Goal: Find specific page/section: Find specific page/section

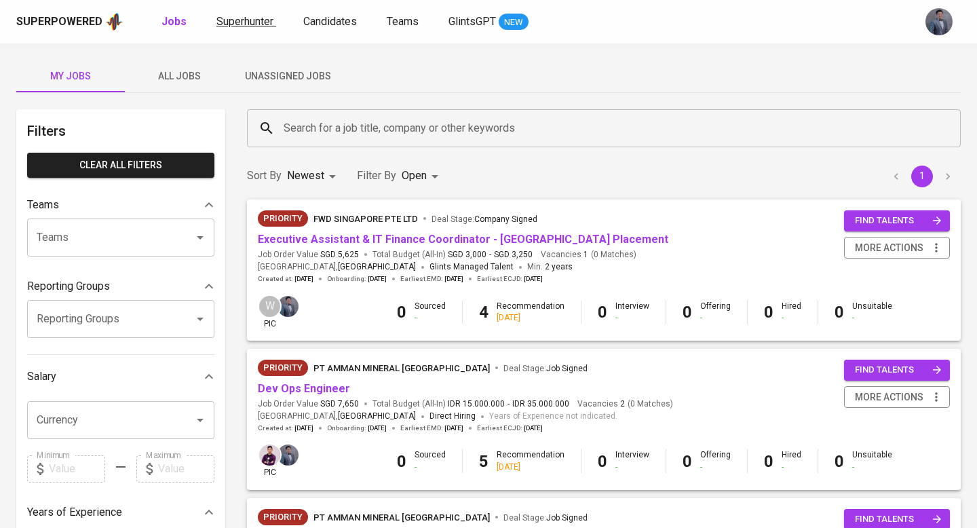
click at [248, 28] on link "Superhunter" at bounding box center [246, 22] width 60 height 17
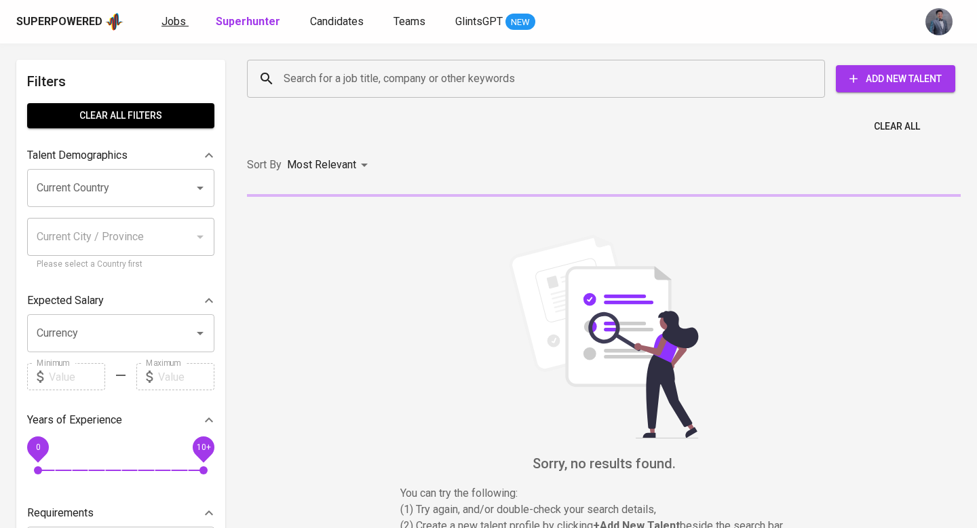
click at [178, 24] on span "Jobs" at bounding box center [173, 21] width 24 height 13
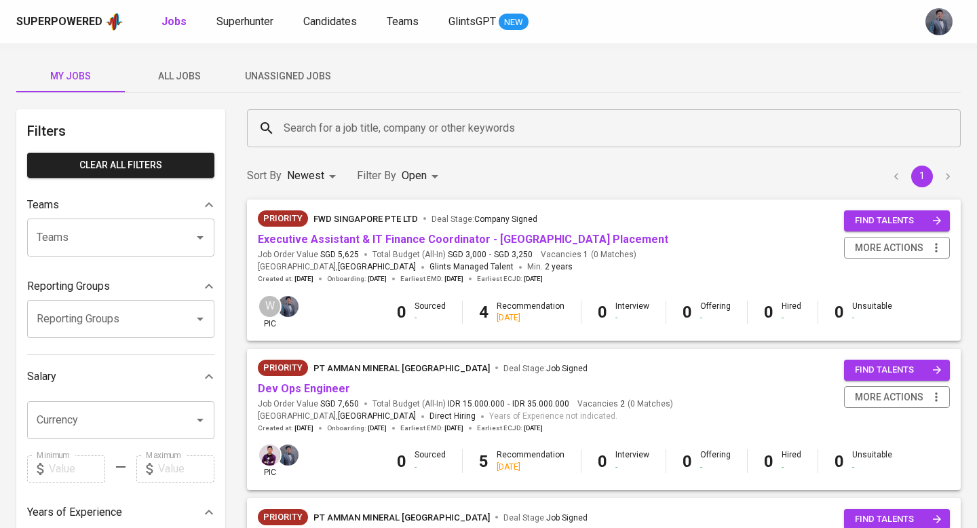
scroll to position [218, 0]
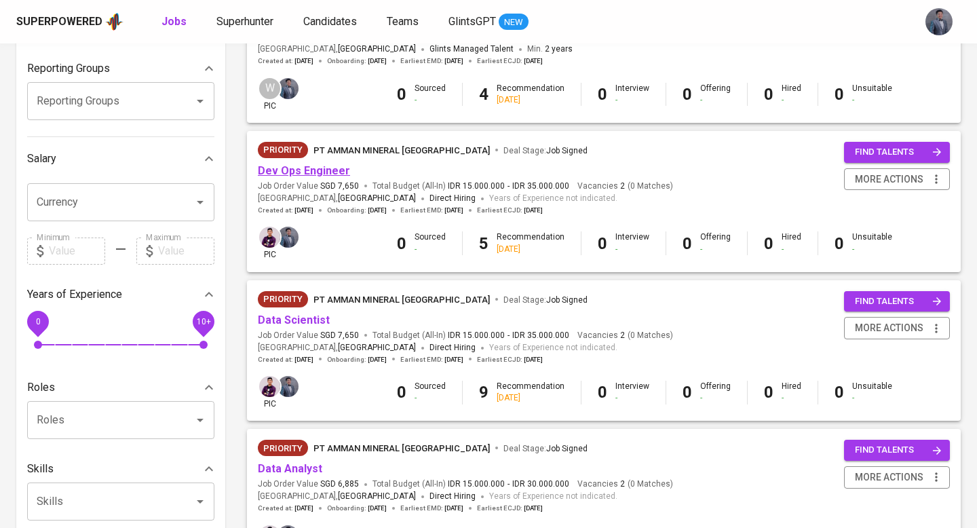
click at [323, 174] on link "Dev Ops Engineer" at bounding box center [304, 170] width 92 height 13
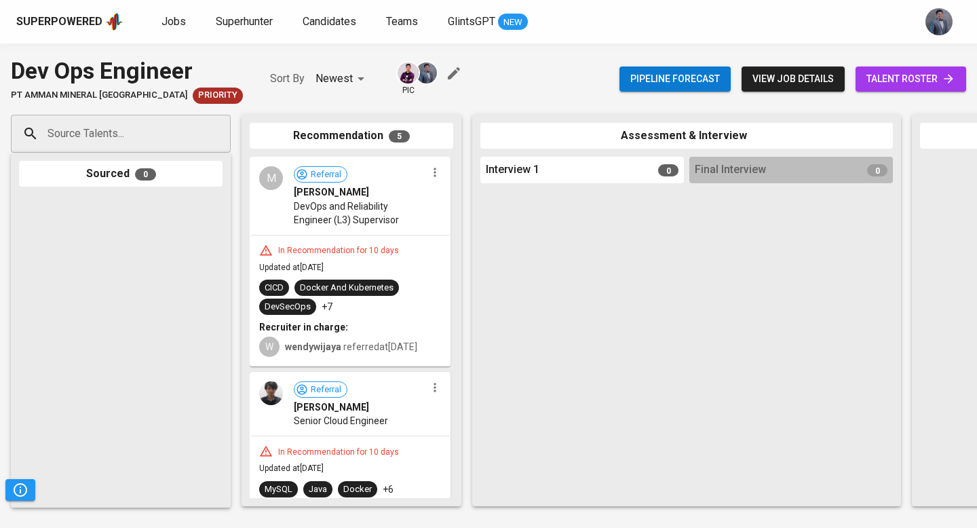
click at [889, 83] on span "talent roster" at bounding box center [910, 79] width 89 height 17
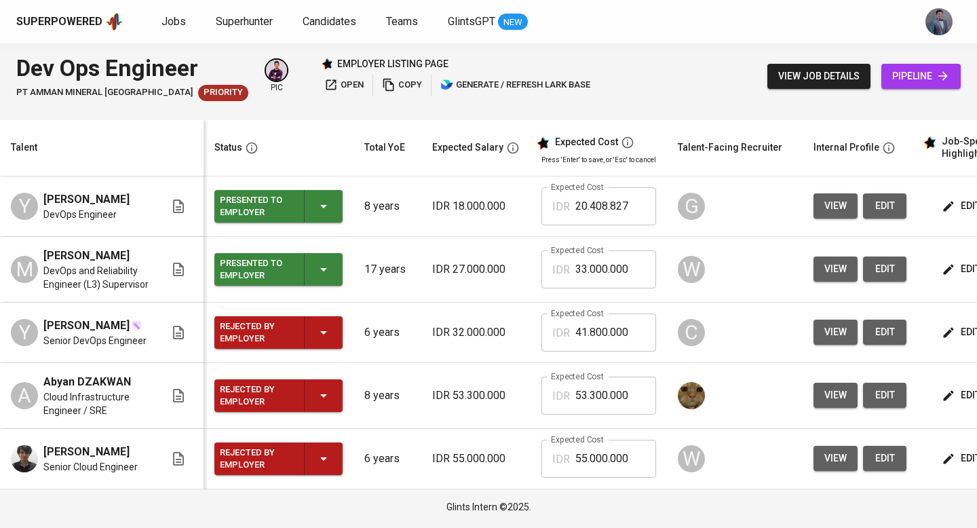
click at [335, 83] on span "open" at bounding box center [343, 85] width 39 height 16
